Goal: Information Seeking & Learning: Learn about a topic

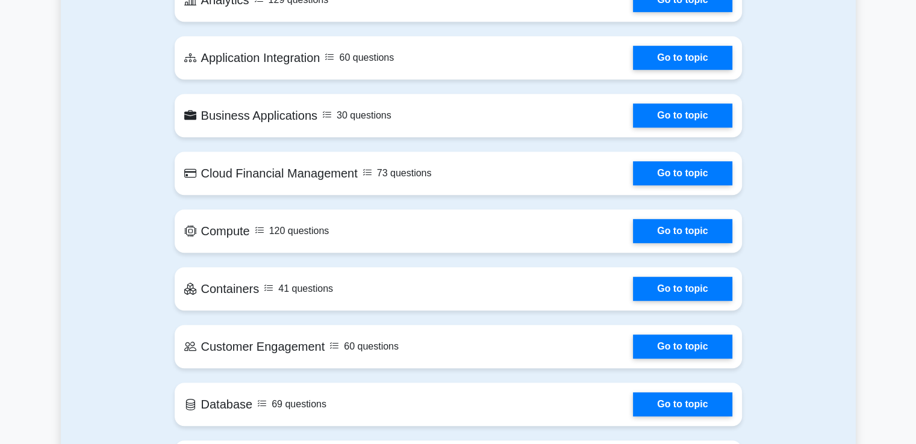
scroll to position [715, 0]
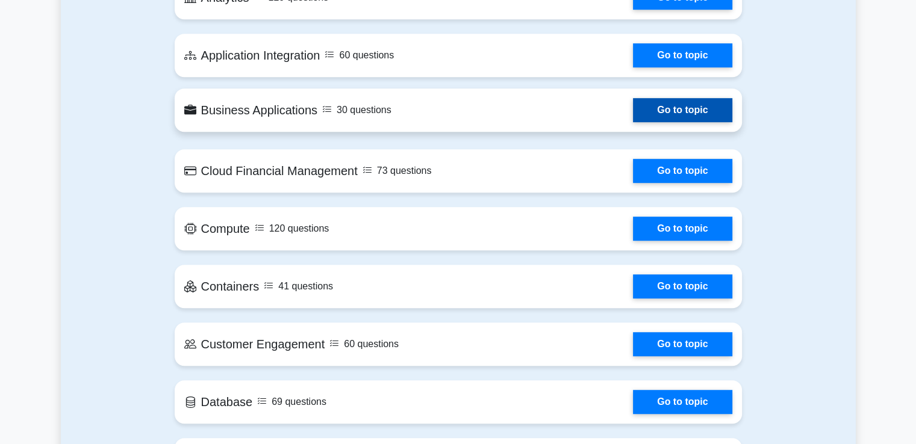
click at [647, 104] on link "Go to topic" at bounding box center [682, 110] width 99 height 24
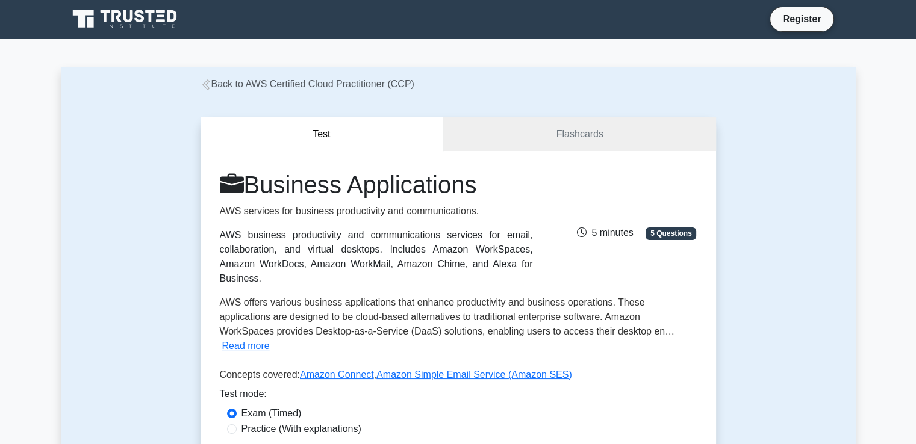
scroll to position [267, 0]
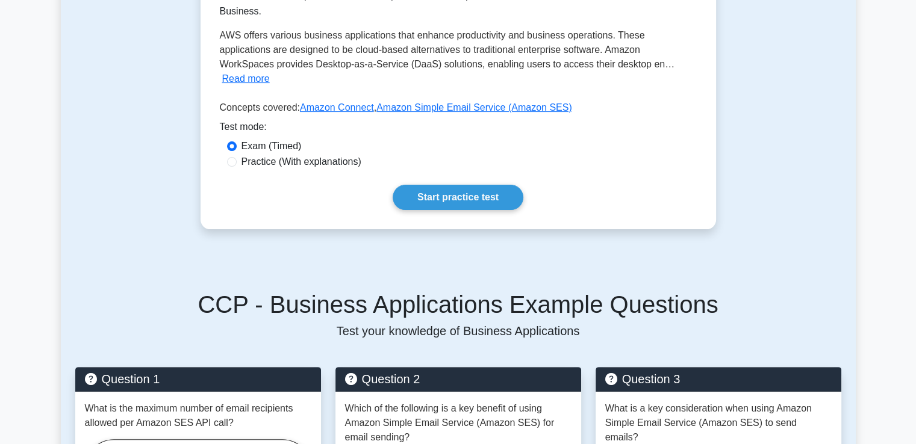
click at [337, 155] on label "Practice (With explanations)" at bounding box center [301, 162] width 120 height 14
click at [237, 157] on input "Practice (With explanations)" at bounding box center [232, 162] width 10 height 10
radio input "true"
click at [464, 185] on link "Start practice test" at bounding box center [458, 197] width 131 height 25
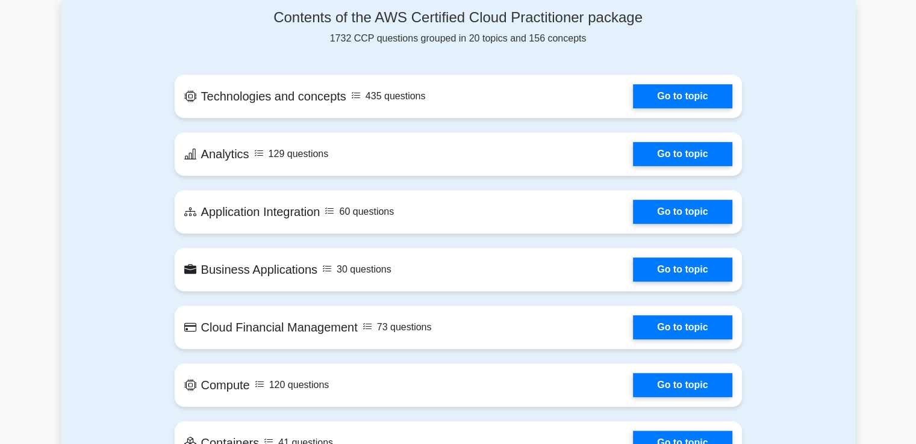
scroll to position [559, 0]
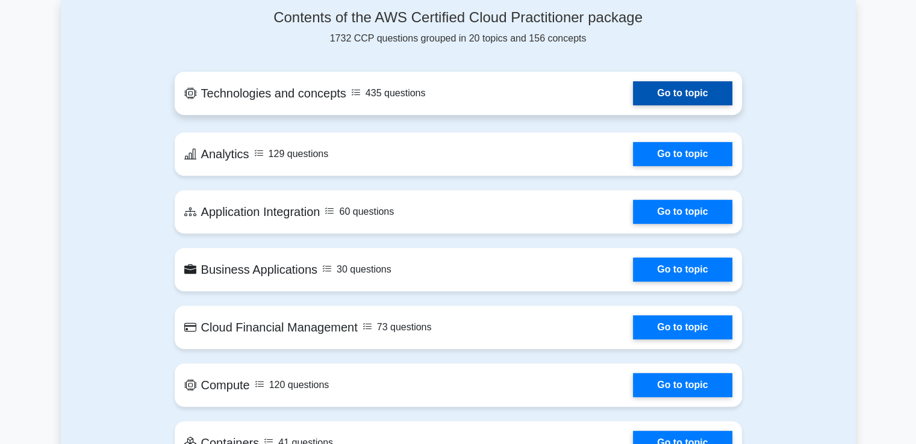
click at [648, 96] on link "Go to topic" at bounding box center [682, 93] width 99 height 24
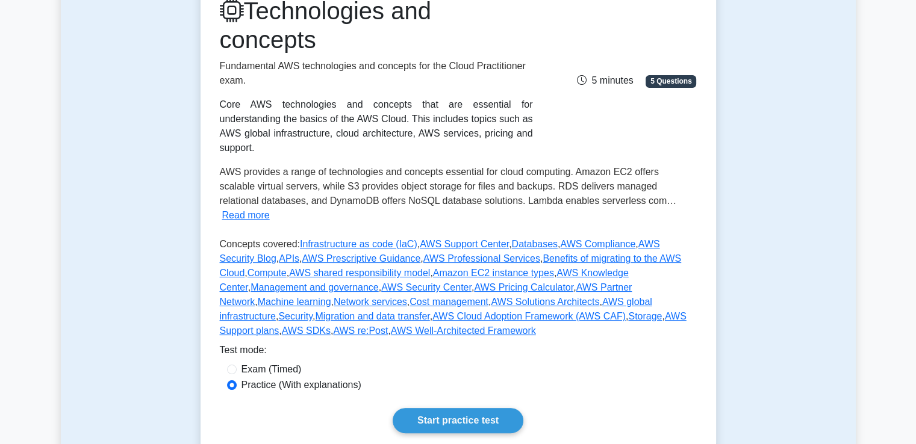
scroll to position [178, 0]
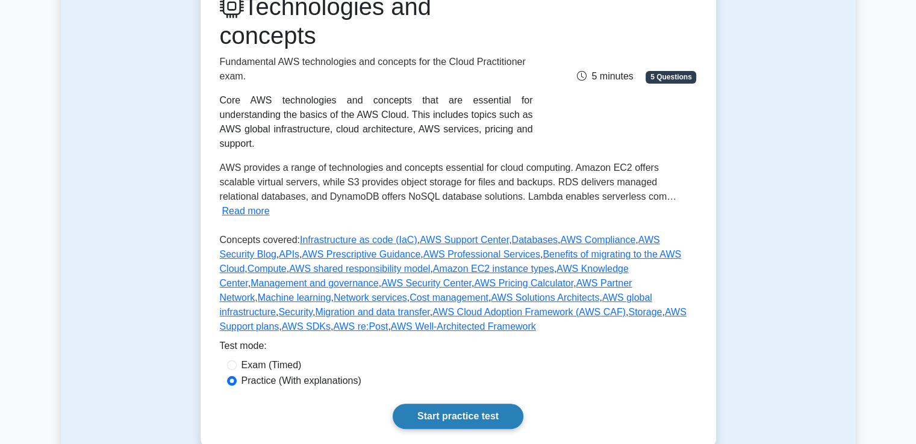
click at [467, 404] on link "Start practice test" at bounding box center [458, 416] width 131 height 25
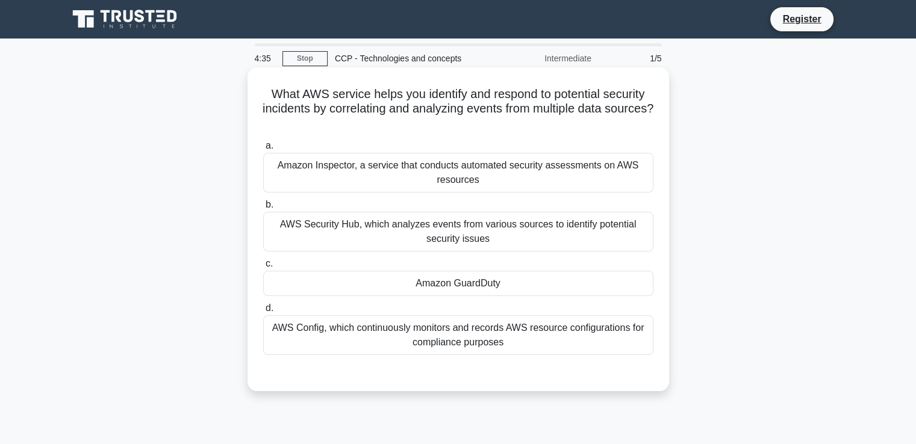
click at [364, 282] on div "Amazon GuardDuty" at bounding box center [458, 283] width 390 height 25
click at [263, 268] on input "c. Amazon GuardDuty" at bounding box center [263, 264] width 0 height 8
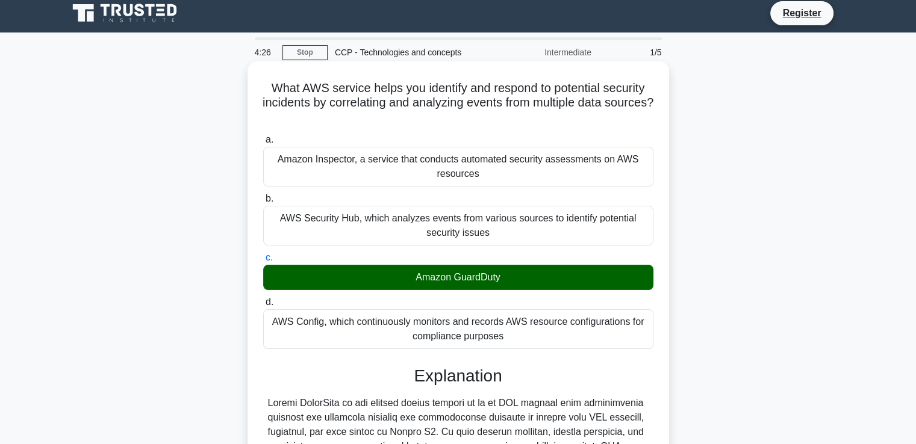
scroll to position [254, 0]
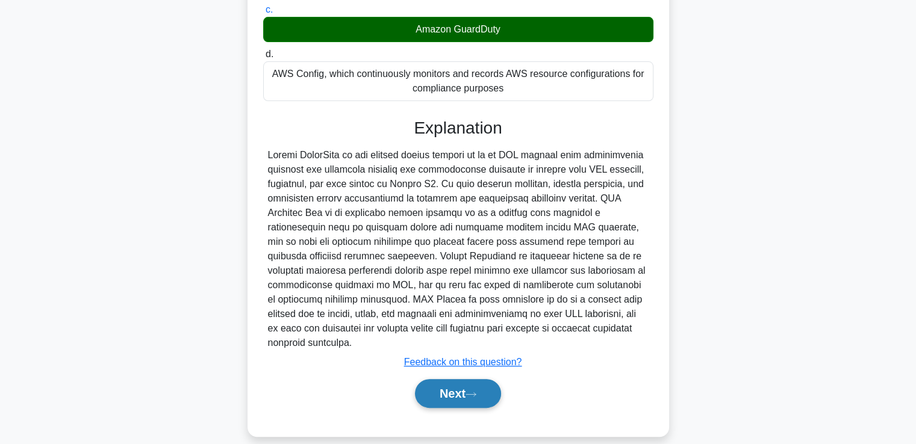
click at [455, 386] on button "Next" at bounding box center [458, 393] width 86 height 29
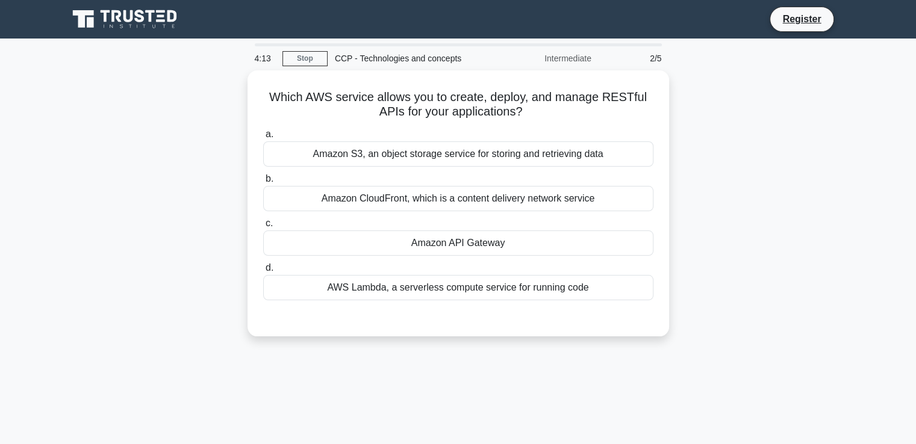
scroll to position [1, 0]
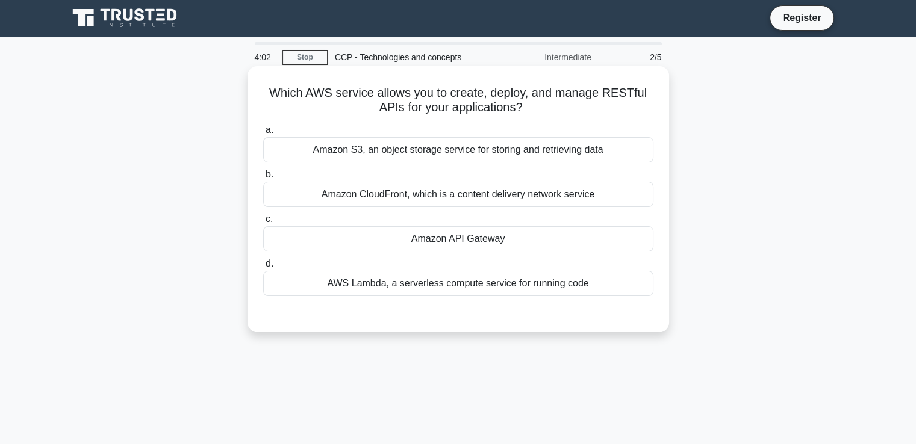
click at [412, 280] on div "AWS Lambda, a serverless compute service for running code" at bounding box center [458, 283] width 390 height 25
click at [263, 268] on input "d. AWS Lambda, a serverless compute service for running code" at bounding box center [263, 264] width 0 height 8
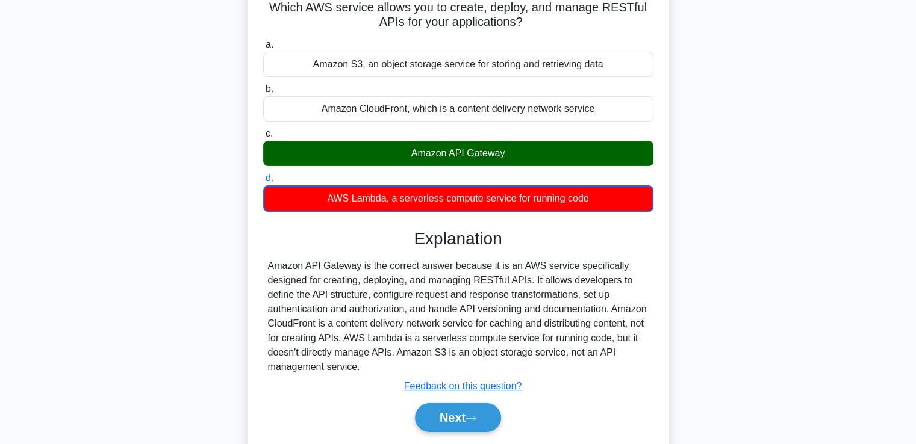
scroll to position [87, 0]
click at [468, 418] on button "Next" at bounding box center [458, 417] width 86 height 29
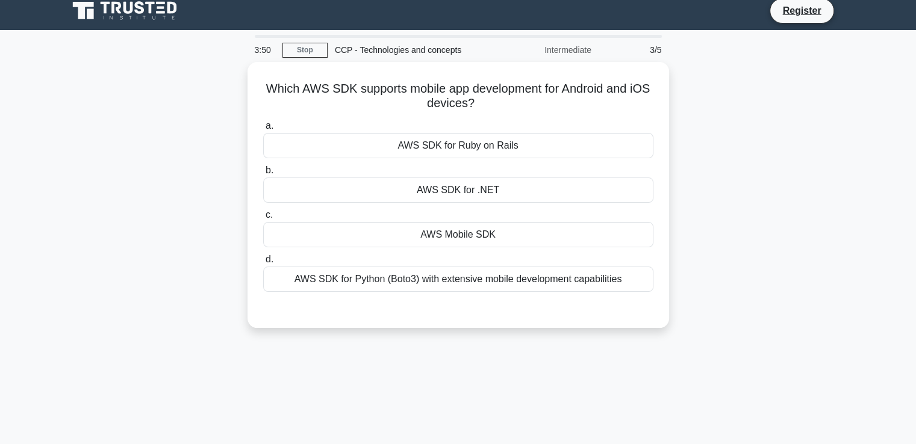
scroll to position [9, 0]
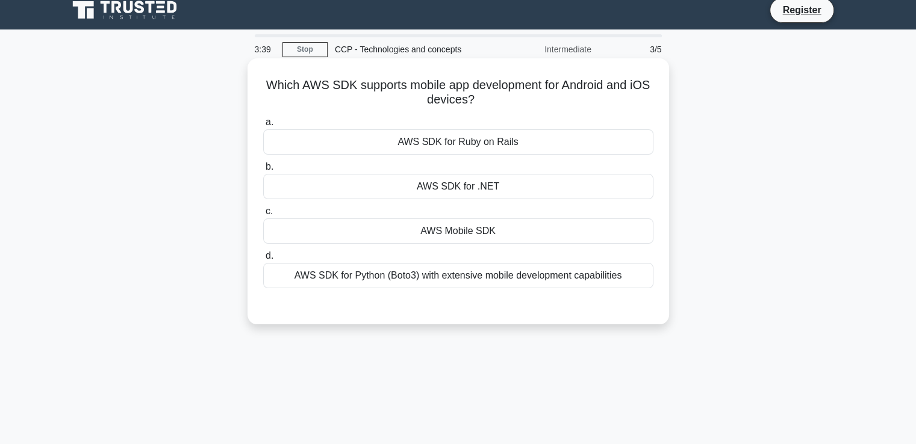
click at [517, 185] on div "AWS SDK for .NET" at bounding box center [458, 186] width 390 height 25
click at [263, 171] on input "b. AWS SDK for .NET" at bounding box center [263, 167] width 0 height 8
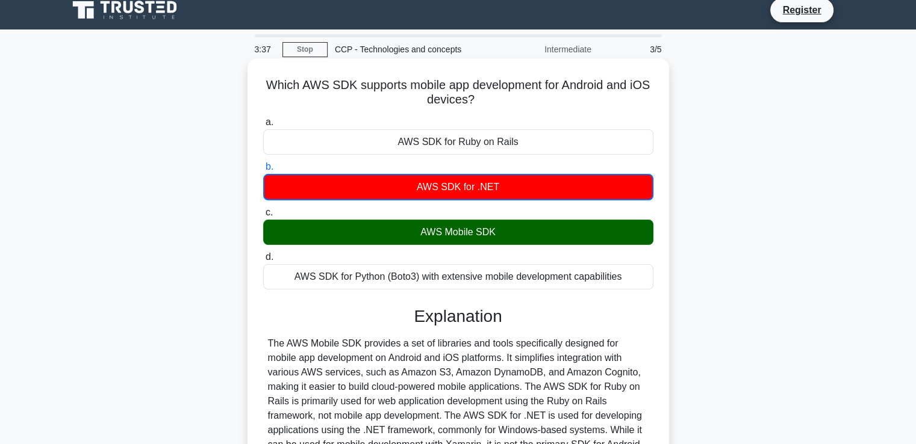
click at [485, 227] on div "AWS Mobile SDK" at bounding box center [458, 232] width 390 height 25
click at [263, 217] on input "c. AWS Mobile SDK" at bounding box center [263, 213] width 0 height 8
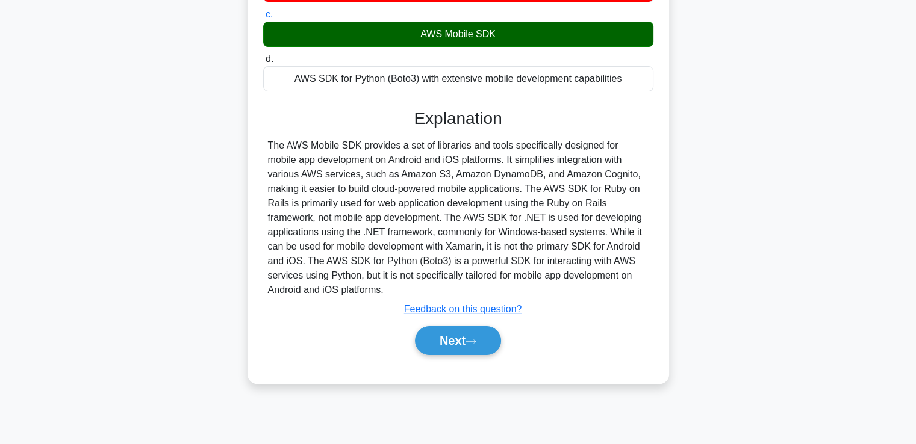
scroll to position [206, 0]
click at [462, 347] on button "Next" at bounding box center [458, 340] width 86 height 29
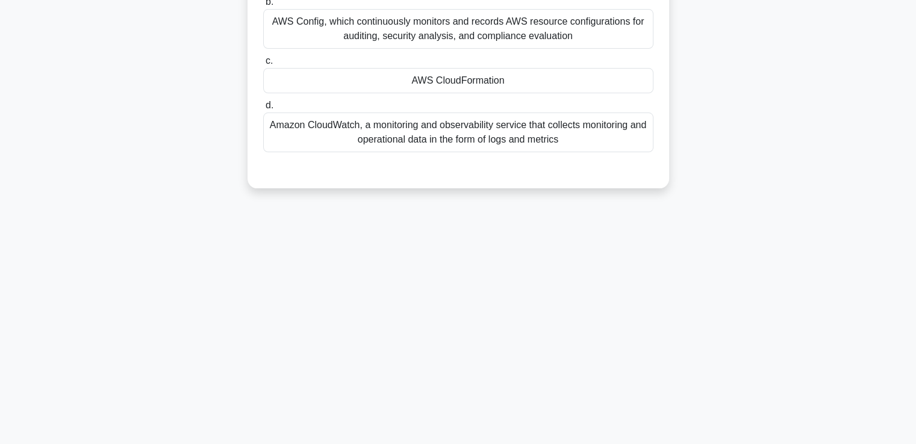
scroll to position [0, 0]
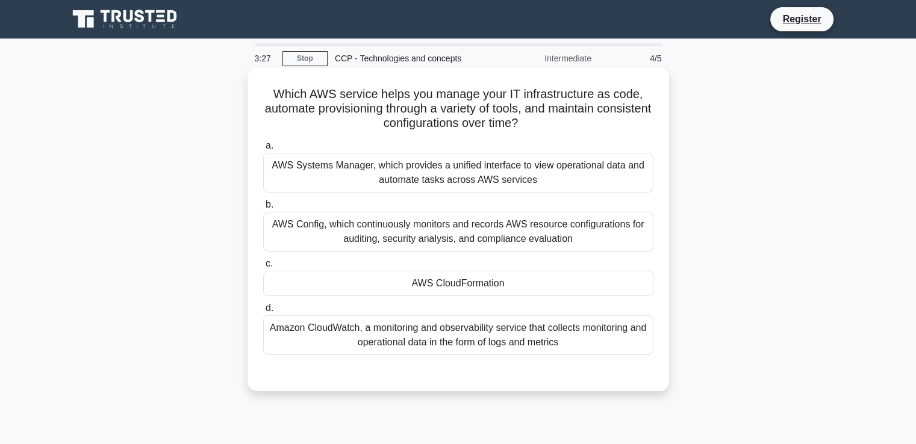
click at [491, 288] on div "AWS CloudFormation" at bounding box center [458, 283] width 390 height 25
click at [263, 268] on input "c. AWS CloudFormation" at bounding box center [263, 264] width 0 height 8
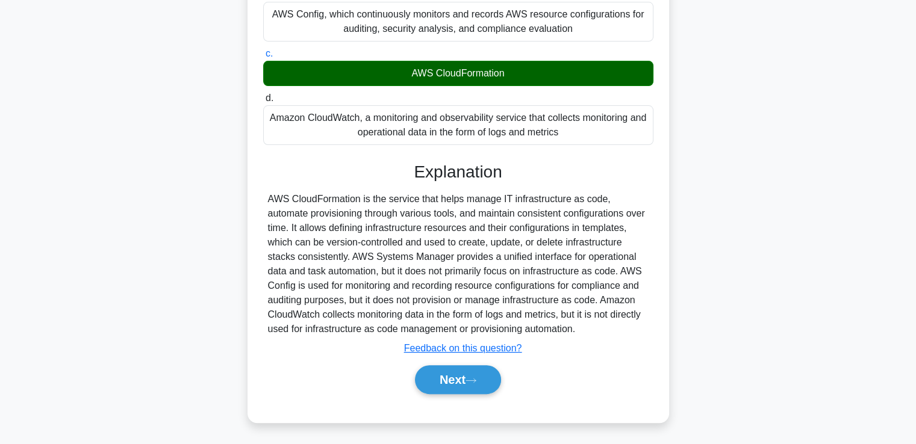
scroll to position [211, 0]
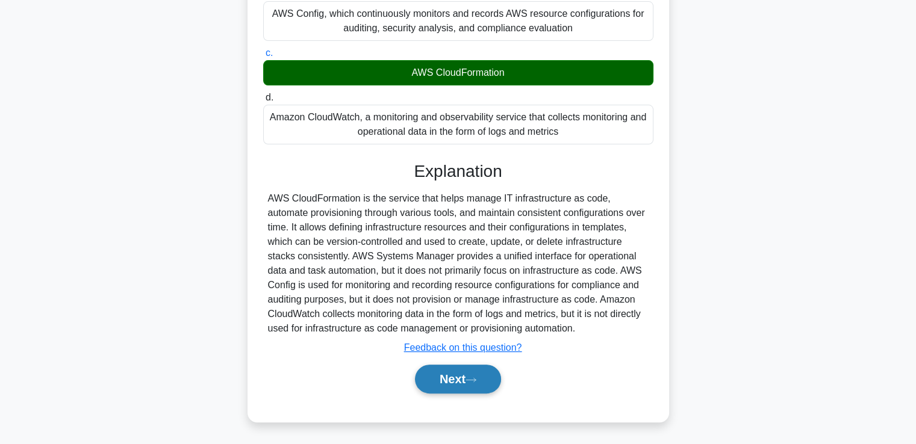
click at [475, 387] on button "Next" at bounding box center [458, 379] width 86 height 29
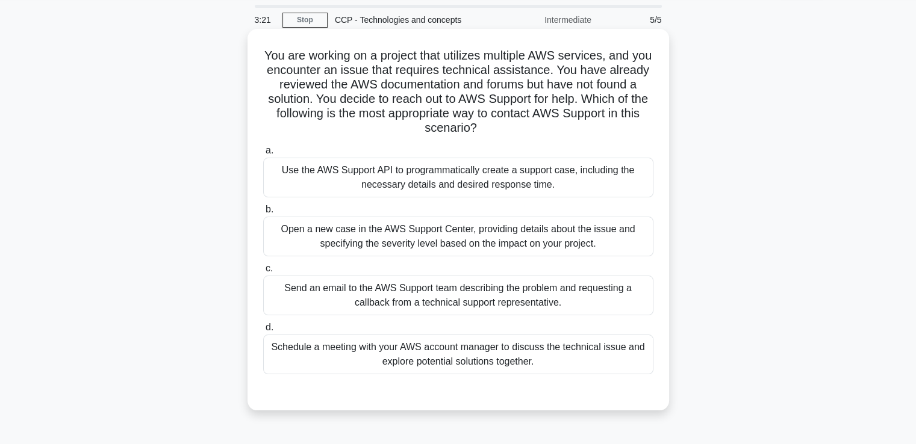
scroll to position [40, 0]
click at [431, 243] on div "Open a new case in the AWS Support Center, providing details about the issue an…" at bounding box center [458, 236] width 390 height 40
click at [263, 213] on input "b. Open a new case in the AWS Support Center, providing details about the issue…" at bounding box center [263, 209] width 0 height 8
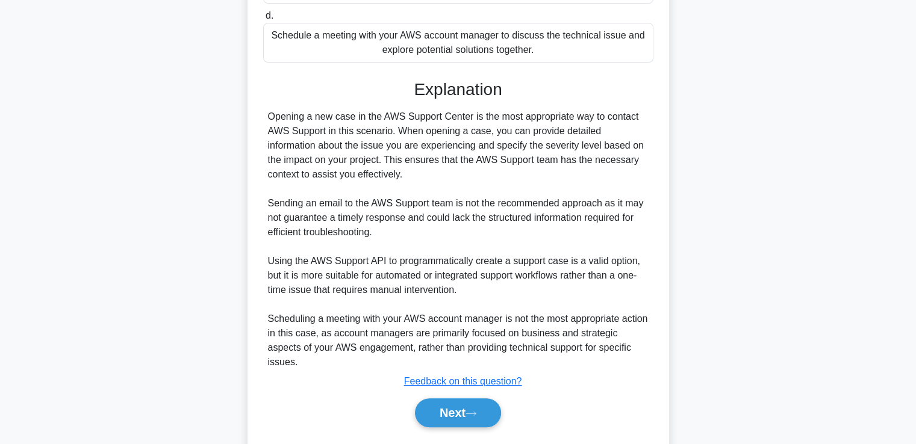
scroll to position [384, 0]
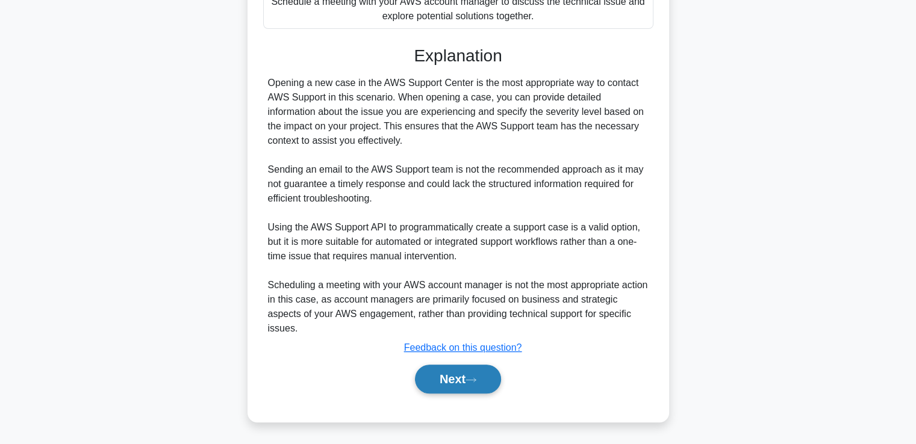
click at [449, 372] on button "Next" at bounding box center [458, 379] width 86 height 29
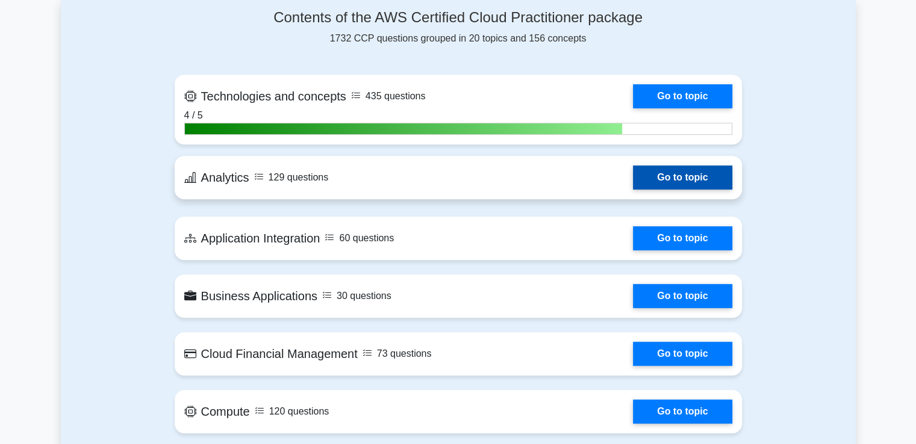
click at [646, 172] on link "Go to topic" at bounding box center [682, 178] width 99 height 24
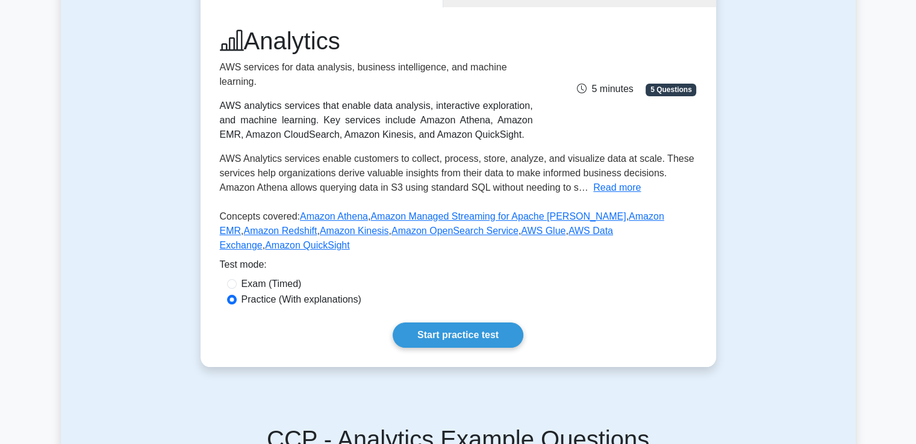
scroll to position [203, 0]
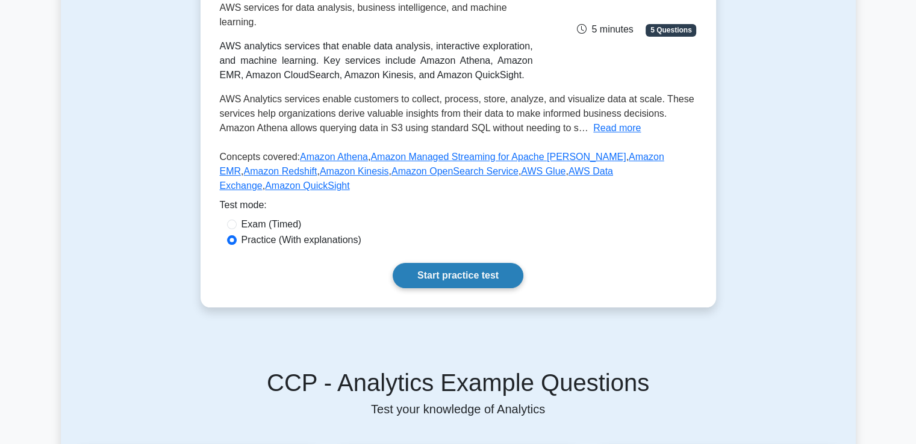
click at [444, 263] on link "Start practice test" at bounding box center [458, 275] width 131 height 25
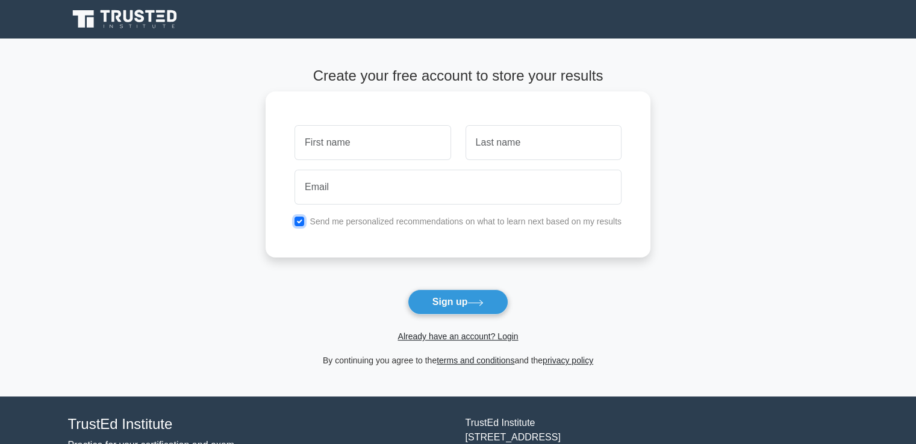
click at [297, 222] on input "checkbox" at bounding box center [299, 222] width 10 height 10
checkbox input "false"
click at [350, 144] on input "text" at bounding box center [372, 142] width 156 height 35
type input "yo"
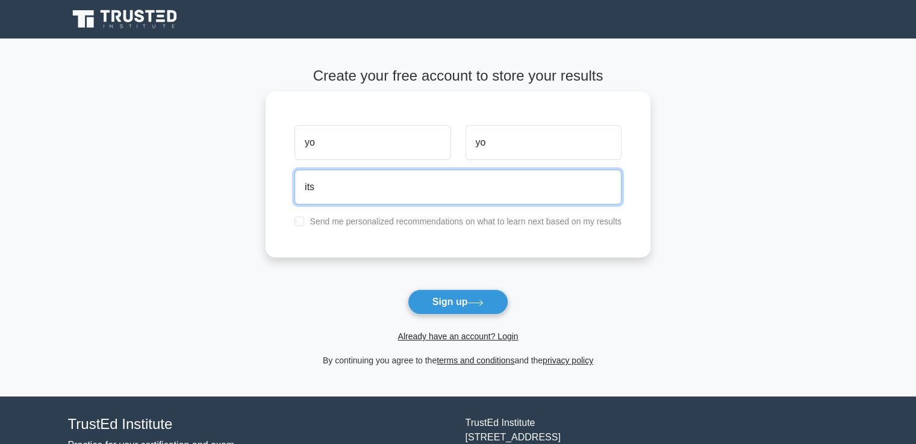
type input "itsjarvis11@gmail.com"
click at [408, 290] on button "Sign up" at bounding box center [458, 302] width 101 height 25
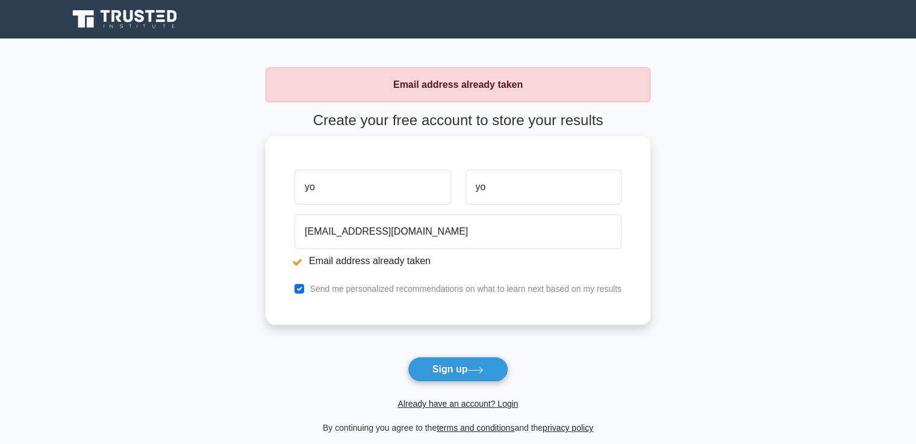
click at [359, 173] on input "yo" at bounding box center [372, 187] width 156 height 35
type input "y"
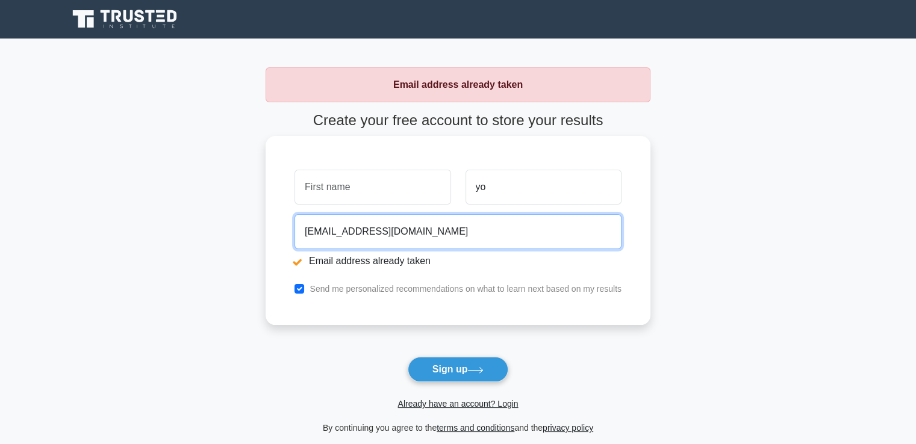
click at [347, 234] on input "itsjarvis111@gmail.com" at bounding box center [457, 231] width 327 height 35
type input "itsjarvis111@gmail.com"
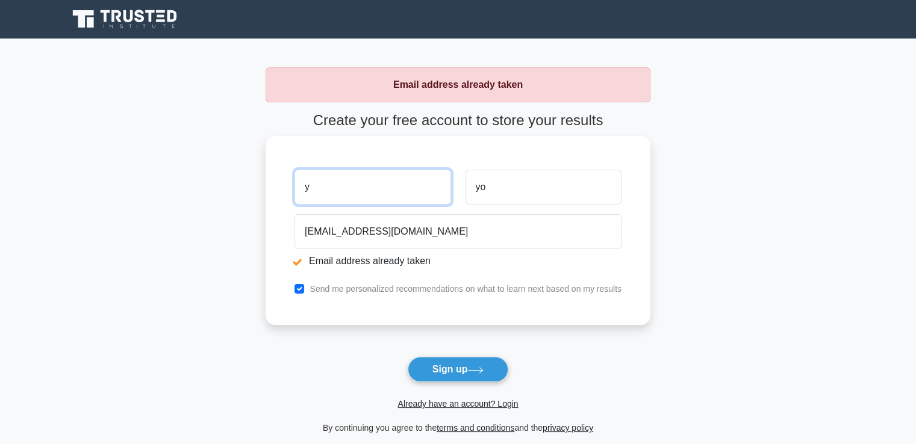
click at [347, 194] on input "y" at bounding box center [372, 187] width 156 height 35
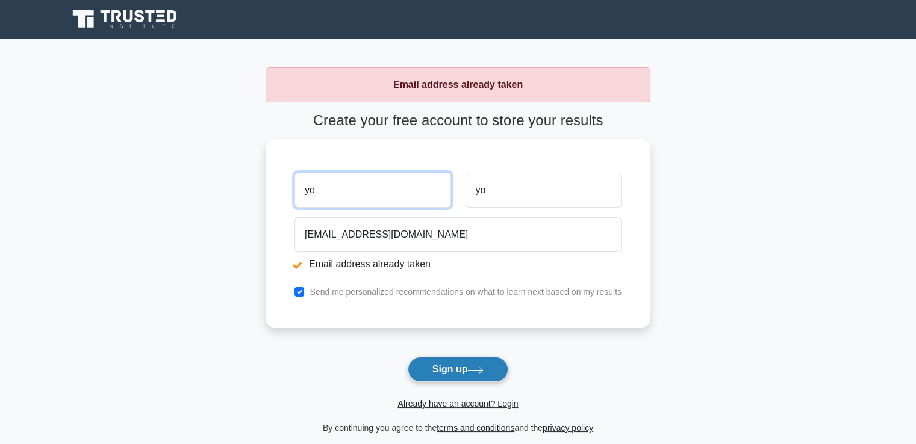
type input "yo"
click at [455, 359] on button "Sign up" at bounding box center [458, 369] width 101 height 25
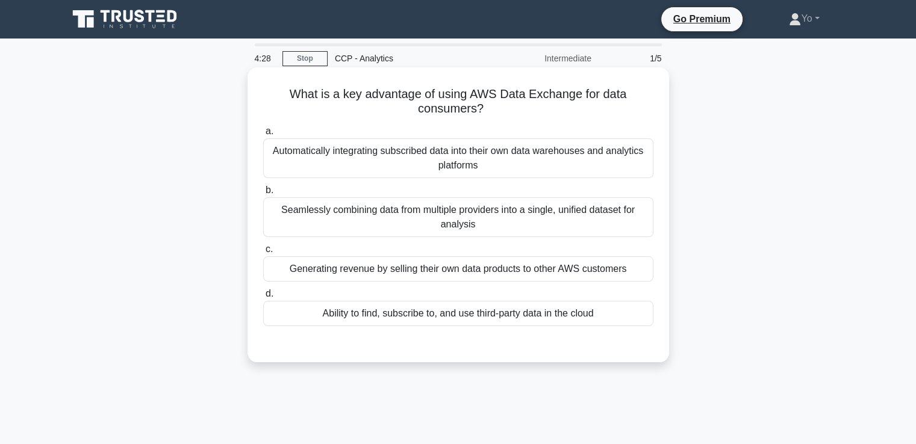
click at [491, 157] on div "Automatically integrating subscribed data into their own data warehouses and an…" at bounding box center [458, 158] width 390 height 40
click at [263, 135] on input "a. Automatically integrating subscribed data into their own data warehouses and…" at bounding box center [263, 132] width 0 height 8
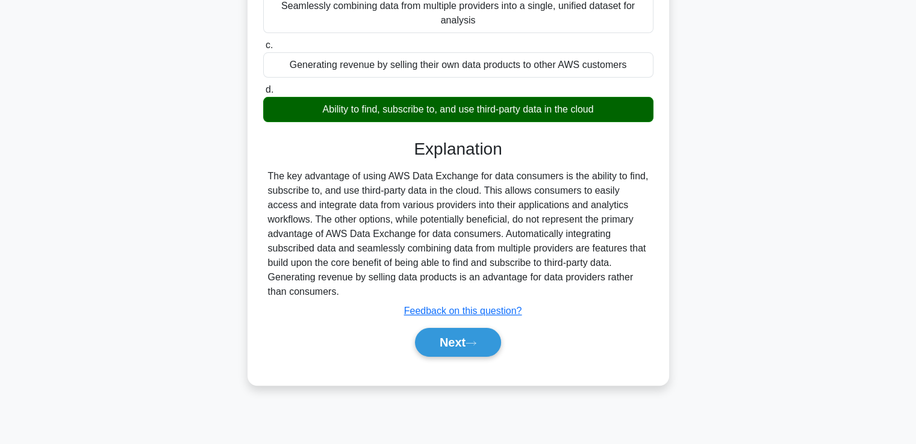
scroll to position [205, 0]
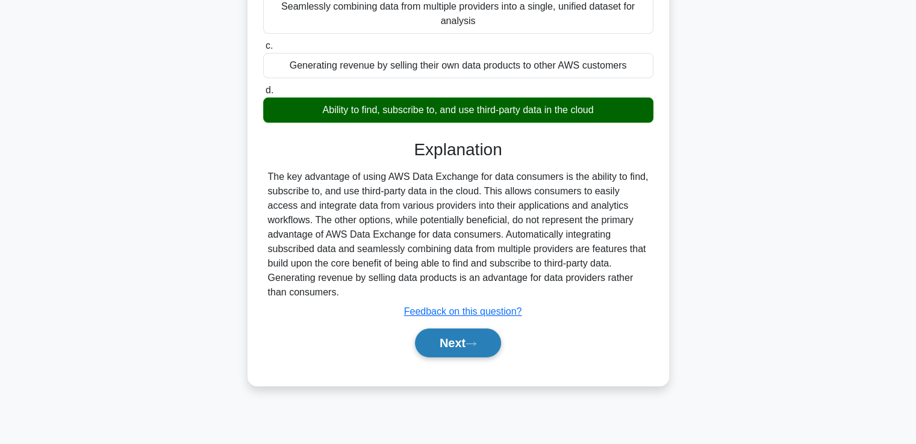
click at [461, 329] on button "Next" at bounding box center [458, 343] width 86 height 29
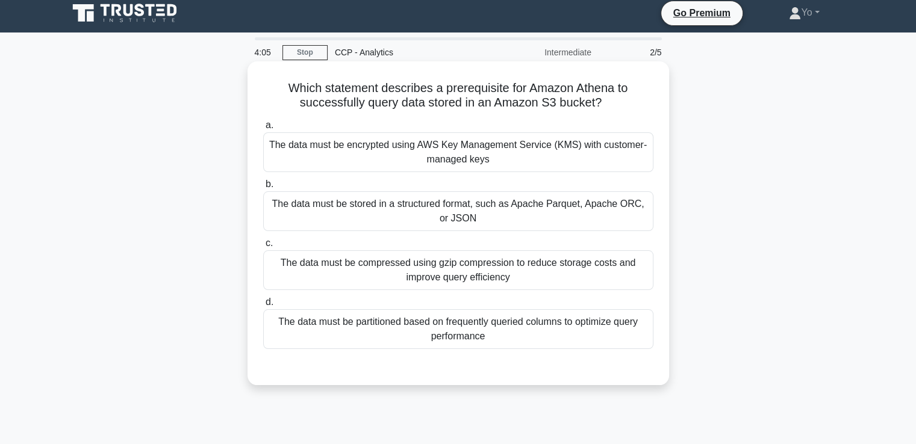
scroll to position [7, 0]
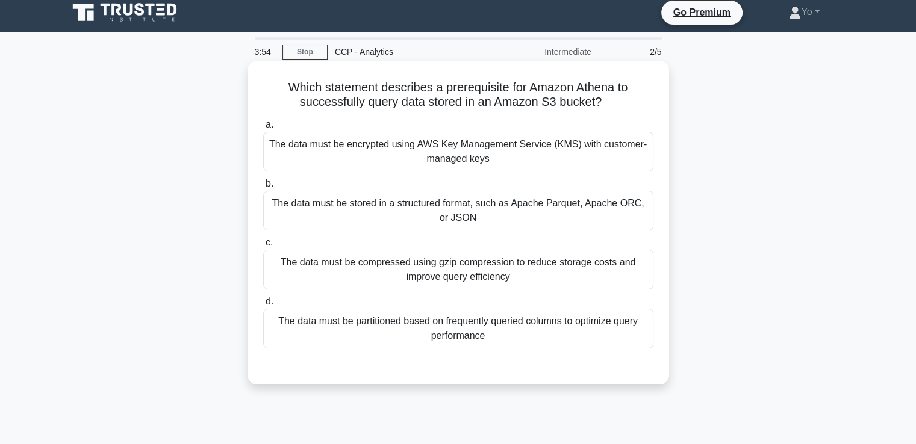
click at [565, 381] on div "Which statement describes a prerequisite for Amazon Athena to successfully quer…" at bounding box center [457, 223] width 421 height 324
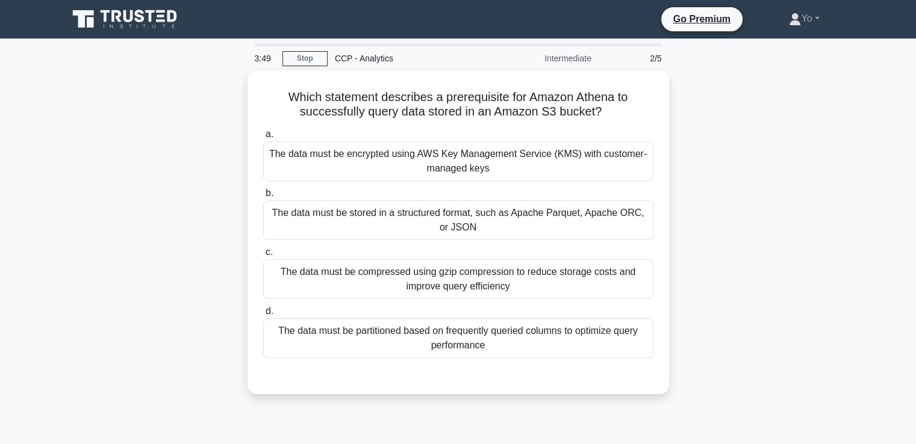
scroll to position [1, 0]
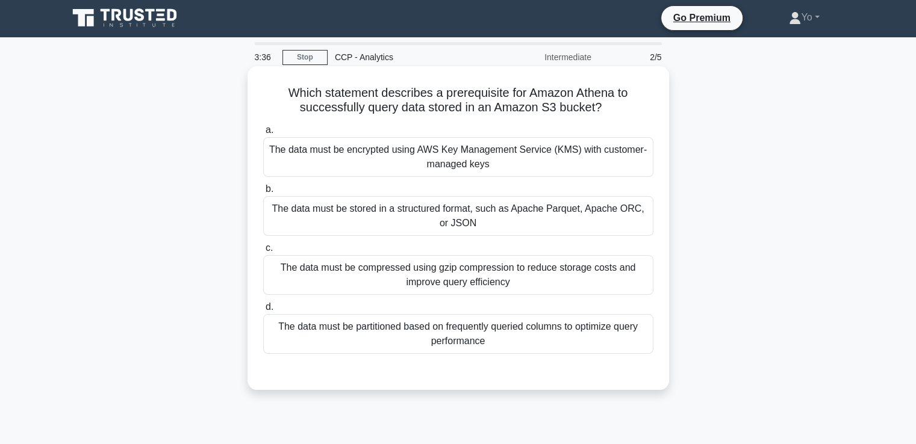
click at [373, 151] on div "The data must be encrypted using AWS Key Management Service (KMS) with customer…" at bounding box center [458, 157] width 390 height 40
click at [263, 134] on input "a. The data must be encrypted using AWS Key Management Service (KMS) with custo…" at bounding box center [263, 130] width 0 height 8
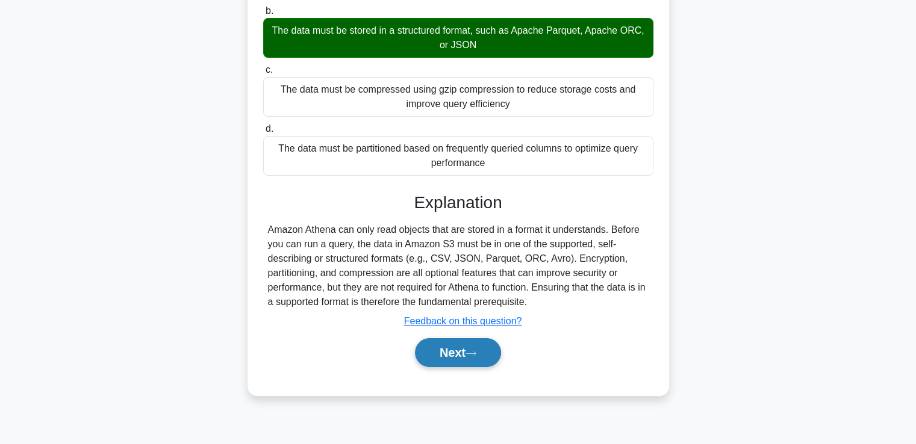
scroll to position [182, 0]
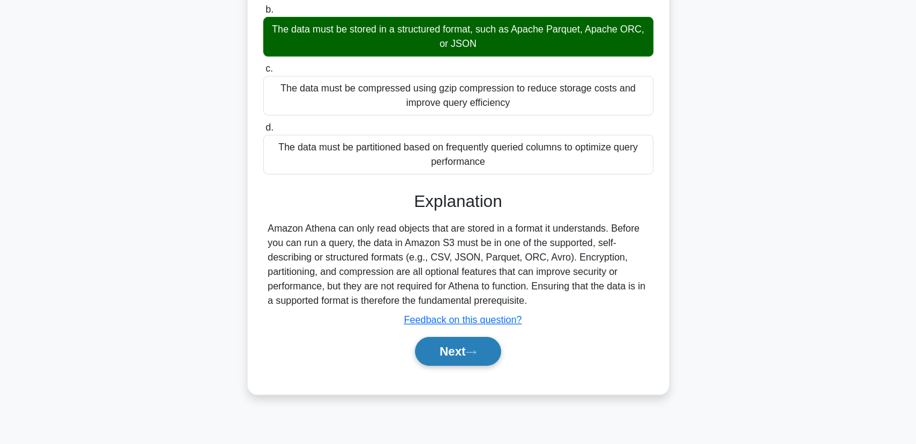
click at [459, 353] on button "Next" at bounding box center [458, 351] width 86 height 29
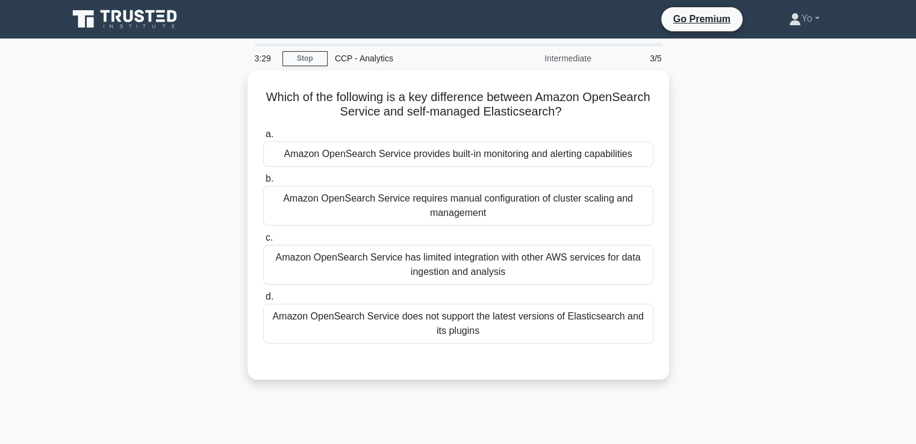
scroll to position [0, 0]
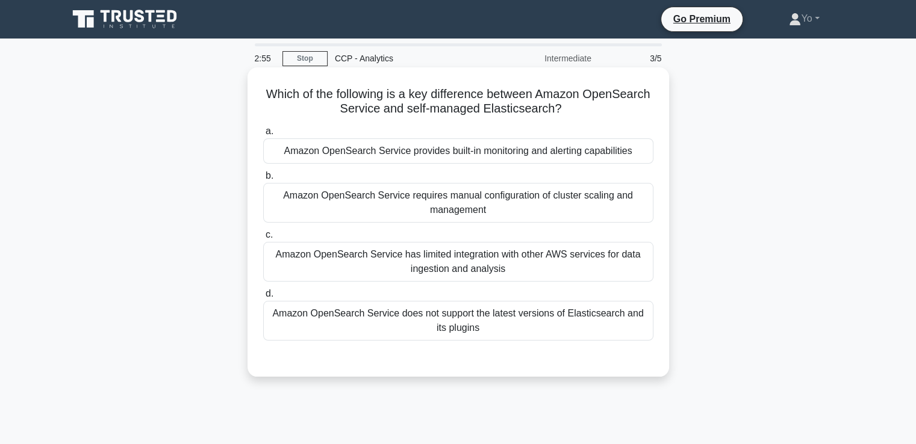
click at [365, 191] on div "Amazon OpenSearch Service requires manual configuration of cluster scaling and …" at bounding box center [458, 203] width 390 height 40
click at [263, 180] on input "b. Amazon OpenSearch Service requires manual configuration of cluster scaling a…" at bounding box center [263, 176] width 0 height 8
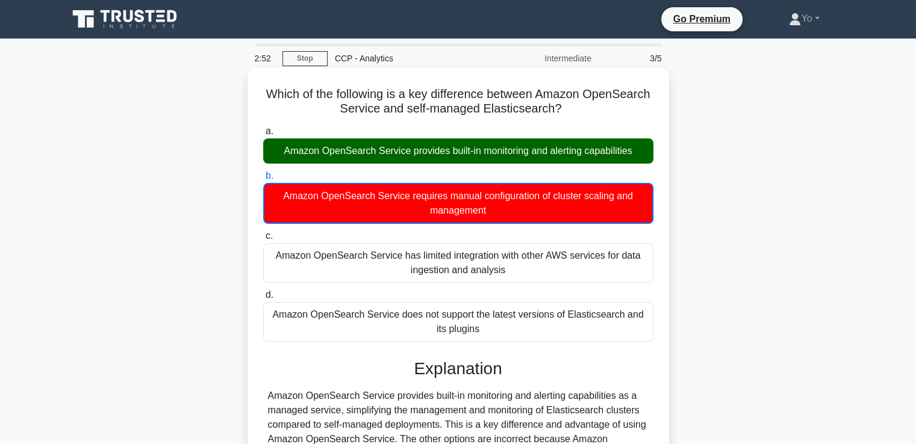
scroll to position [207, 0]
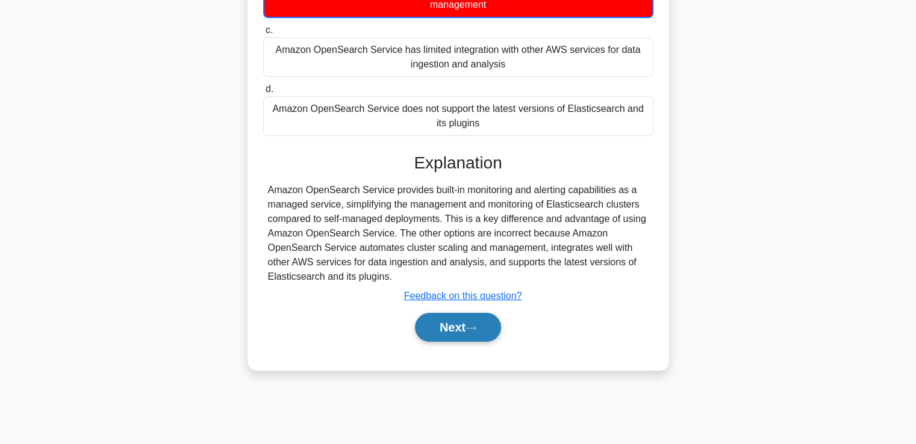
click at [455, 330] on button "Next" at bounding box center [458, 327] width 86 height 29
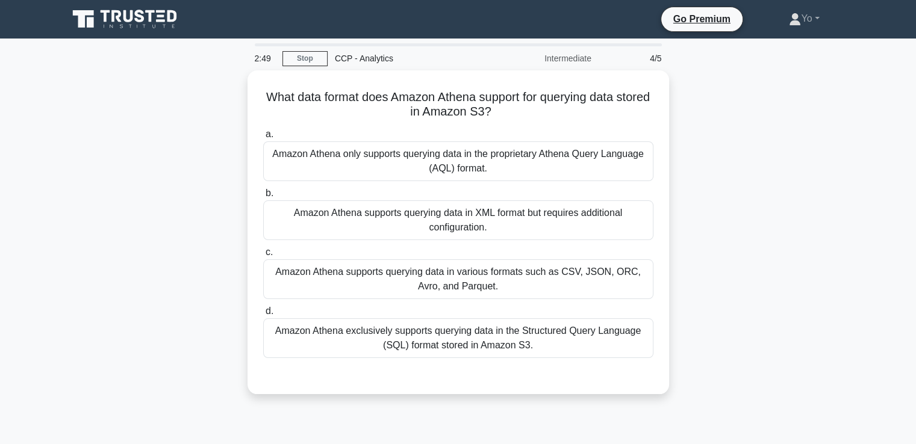
scroll to position [0, 0]
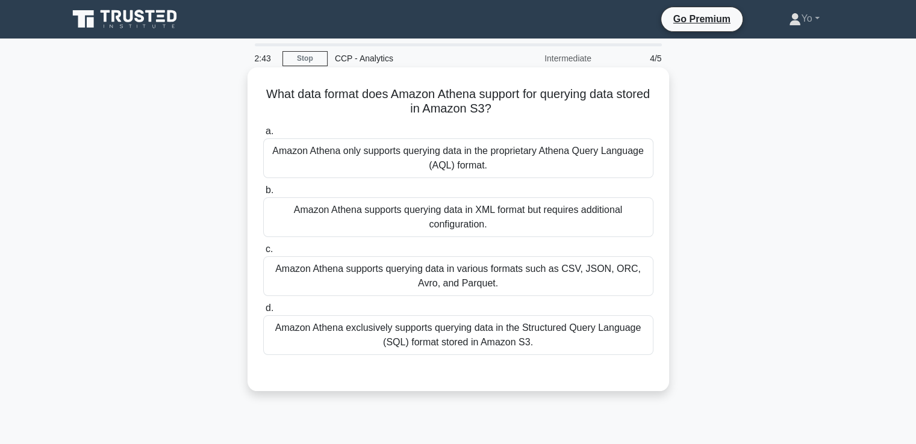
click at [526, 276] on div "Amazon Athena supports querying data in various formats such as CSV, JSON, ORC,…" at bounding box center [458, 276] width 390 height 40
click at [263, 253] on input "c. Amazon Athena supports querying data in various formats such as CSV, JSON, O…" at bounding box center [263, 250] width 0 height 8
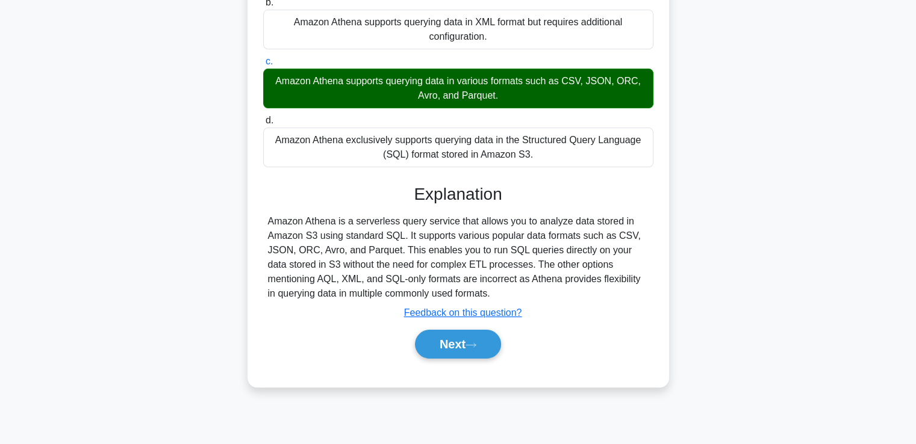
scroll to position [189, 0]
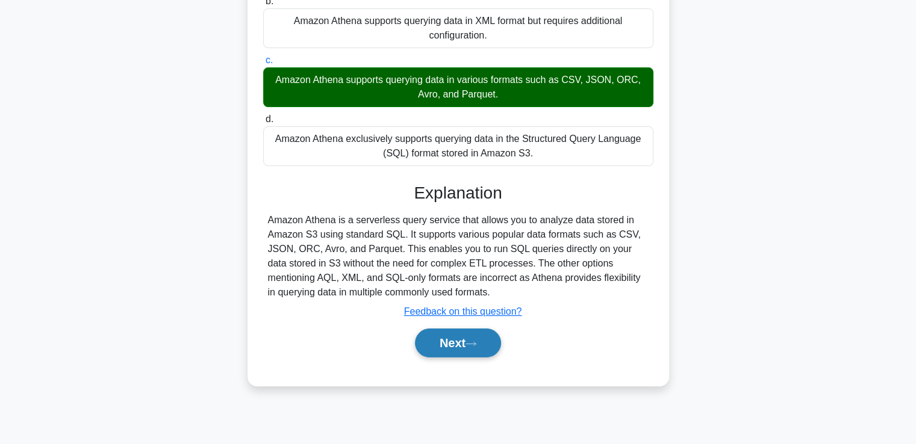
click at [466, 331] on button "Next" at bounding box center [458, 343] width 86 height 29
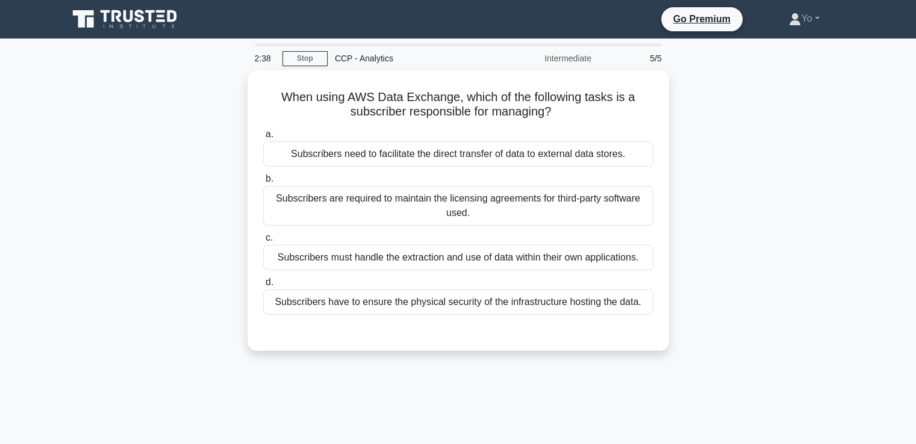
scroll to position [0, 0]
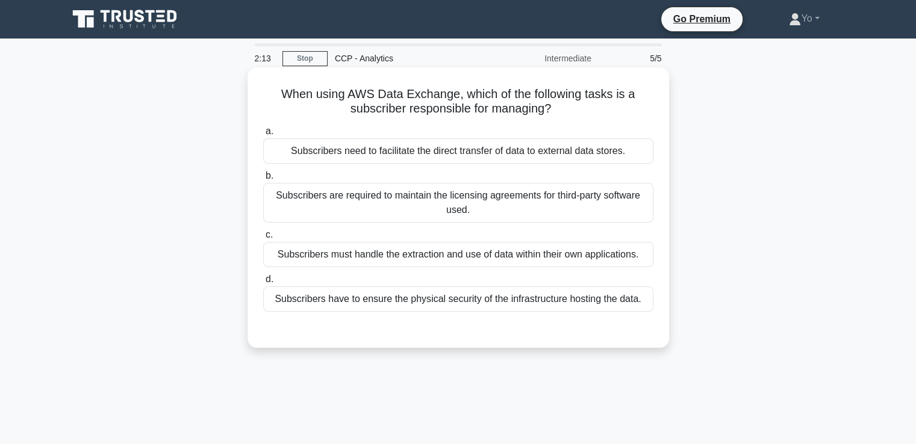
click at [391, 260] on div "Subscribers must handle the extraction and use of data within their own applica…" at bounding box center [458, 254] width 390 height 25
click at [263, 239] on input "c. Subscribers must handle the extraction and use of data within their own appl…" at bounding box center [263, 235] width 0 height 8
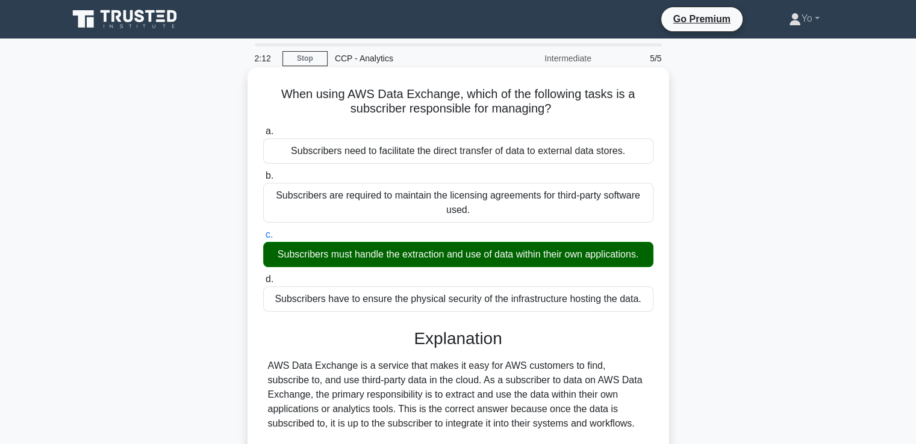
scroll to position [211, 0]
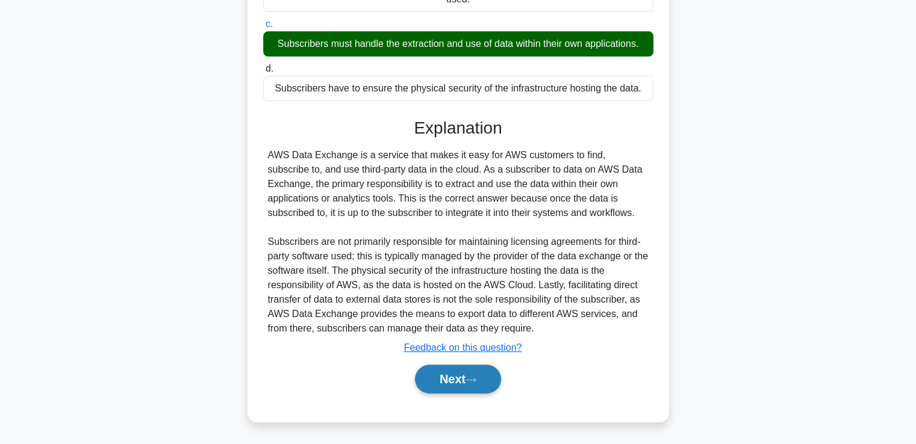
click at [432, 374] on button "Next" at bounding box center [458, 379] width 86 height 29
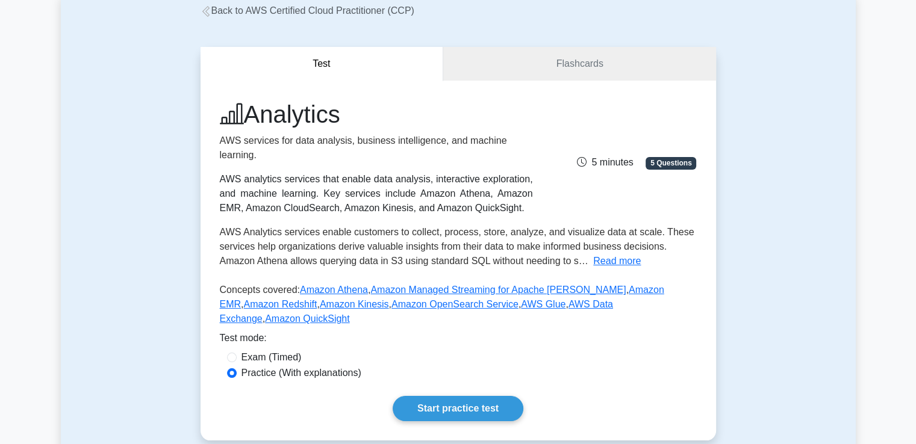
scroll to position [74, 0]
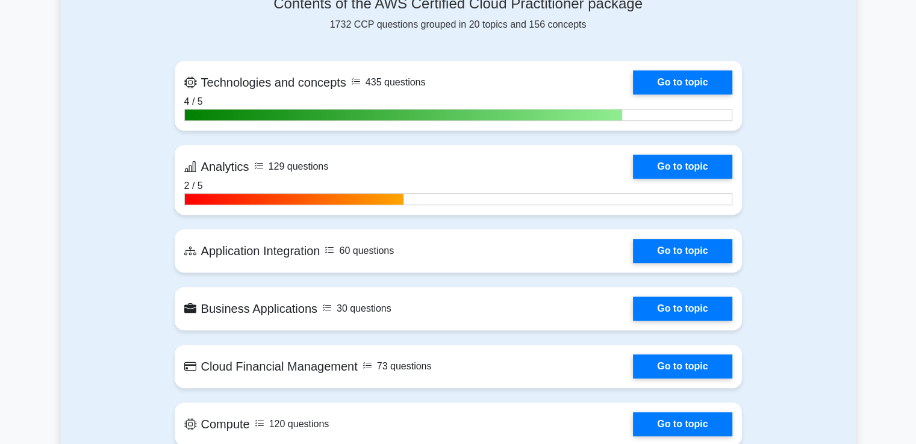
scroll to position [819, 0]
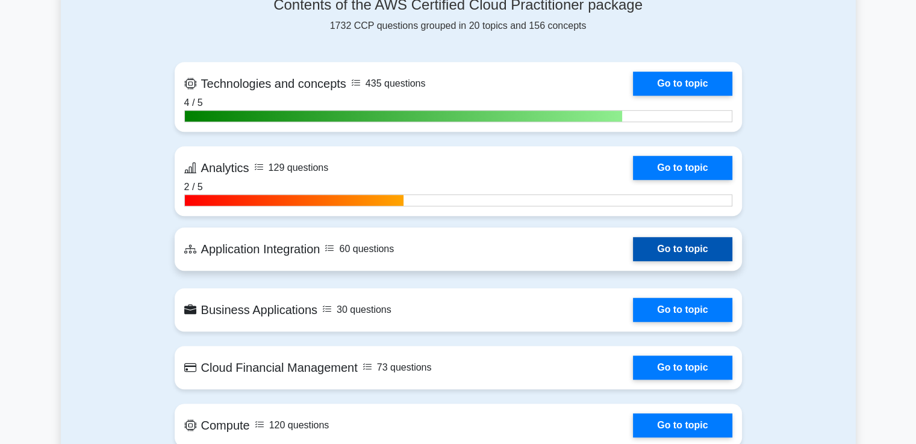
click at [648, 241] on link "Go to topic" at bounding box center [682, 249] width 99 height 24
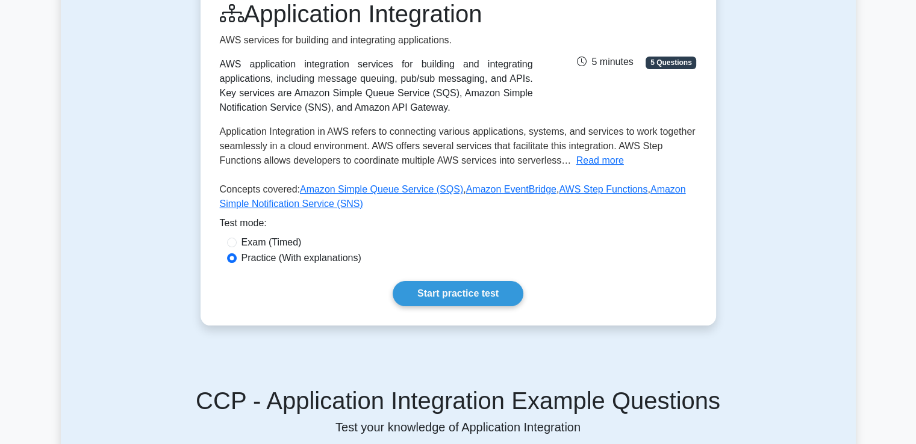
scroll to position [171, 0]
click at [479, 290] on link "Start practice test" at bounding box center [458, 293] width 131 height 25
